Goal: Check status: Check status

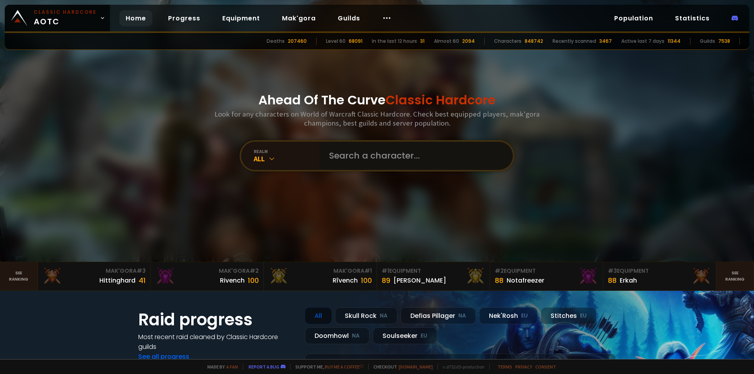
click at [340, 162] on input "text" at bounding box center [413, 156] width 179 height 28
click at [303, 163] on div "realm All" at bounding box center [280, 156] width 79 height 28
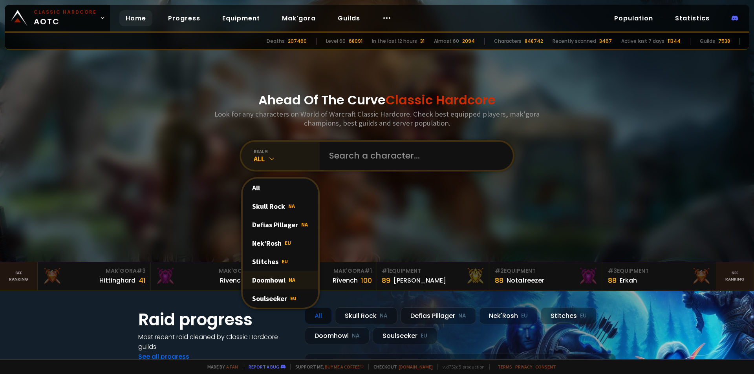
click at [279, 278] on div "Doomhowl NA" at bounding box center [280, 280] width 75 height 18
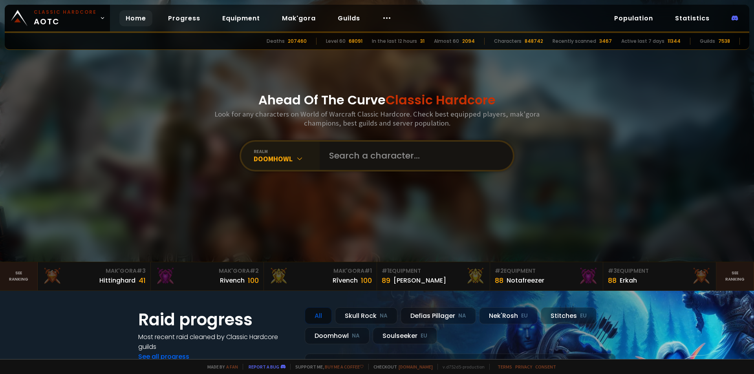
click at [353, 164] on input "text" at bounding box center [413, 156] width 179 height 28
type input "valtarin"
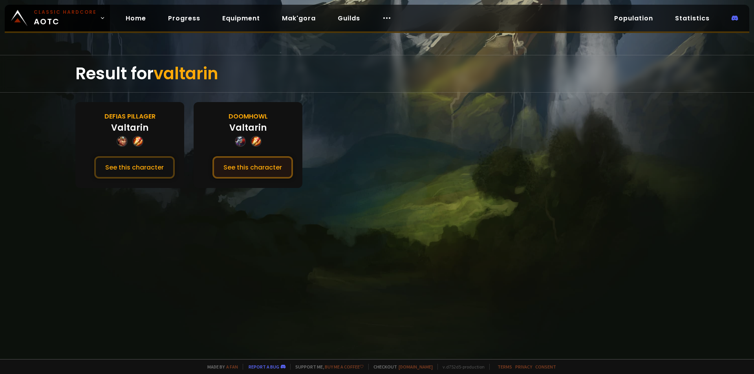
click at [267, 167] on button "See this character" at bounding box center [253, 167] width 81 height 22
